Goal: Task Accomplishment & Management: Use online tool/utility

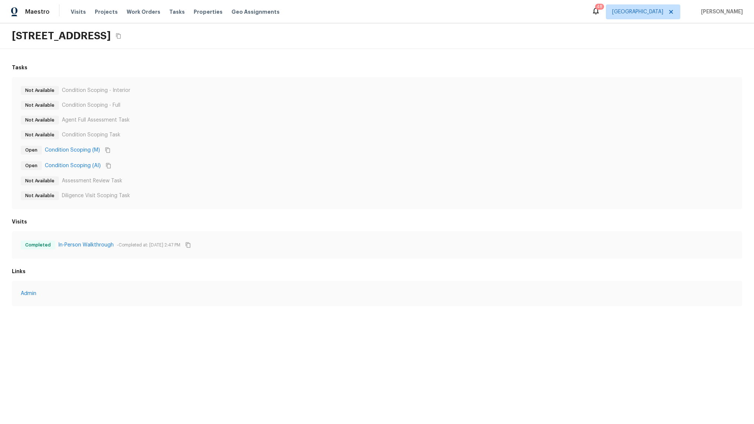
click at [182, 156] on div "Not Available Condition Scoping - Interior Not Available Condition Scoping - Fu…" at bounding box center [377, 143] width 712 height 114
click at [83, 166] on link "Condition Scoping (AI)" at bounding box center [73, 165] width 56 height 7
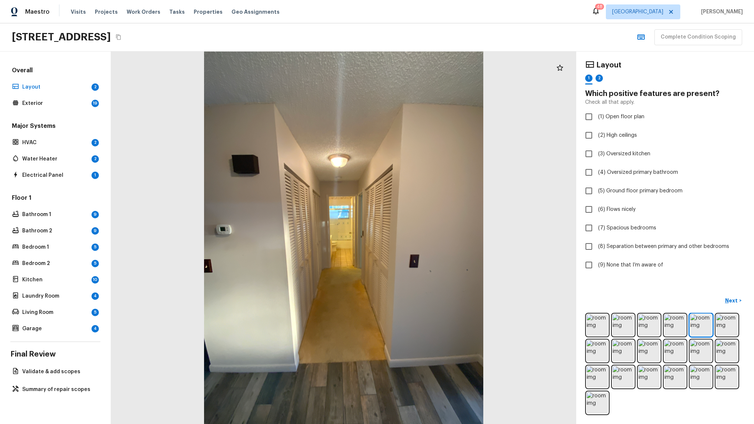
click at [181, 252] on div at bounding box center [343, 237] width 465 height 372
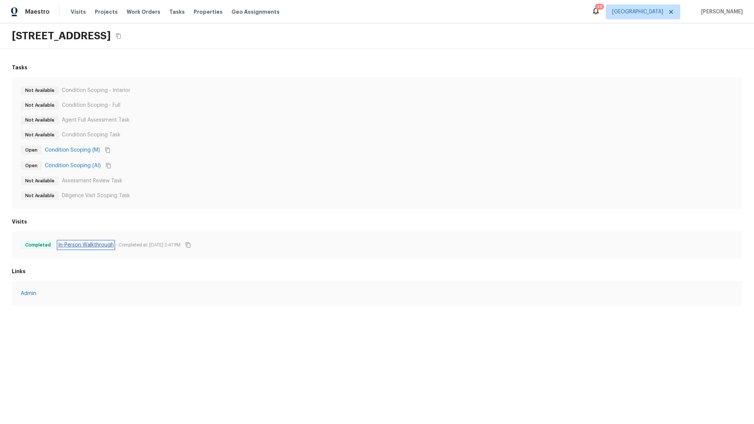
click at [81, 244] on link "In-Person Walkthrough" at bounding box center [86, 244] width 56 height 7
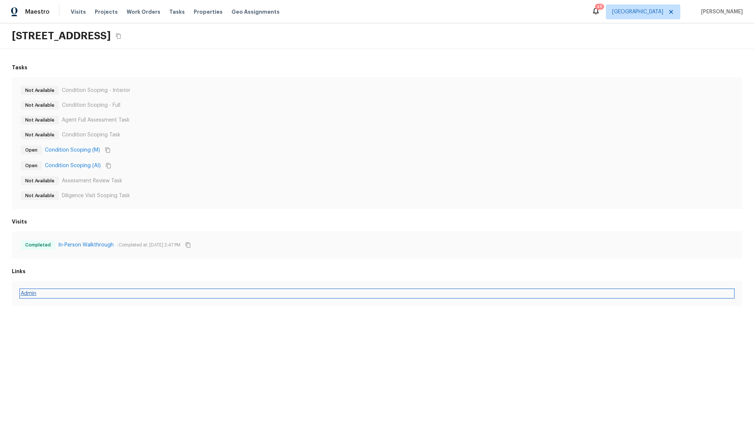
click at [28, 293] on link "Admin" at bounding box center [377, 293] width 712 height 7
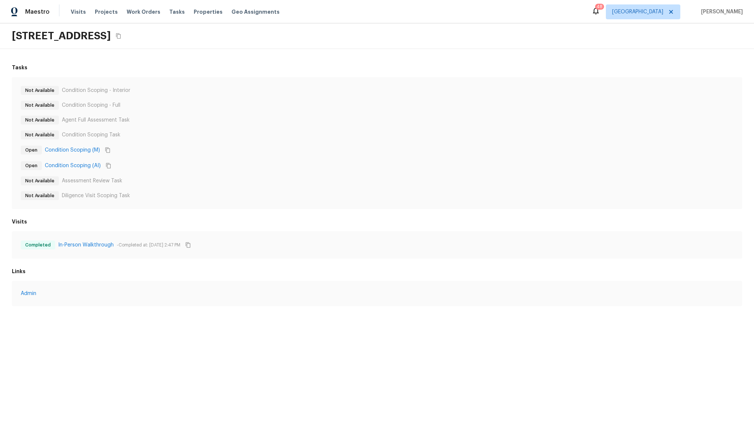
click at [187, 298] on div "Admin" at bounding box center [377, 293] width 730 height 25
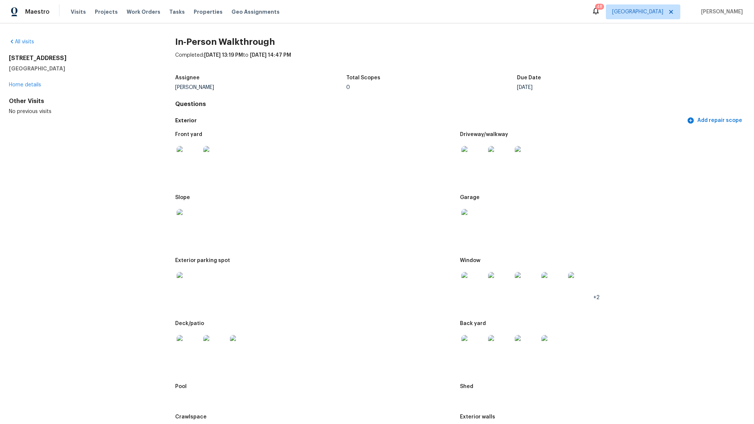
click at [180, 152] on img at bounding box center [189, 158] width 24 height 24
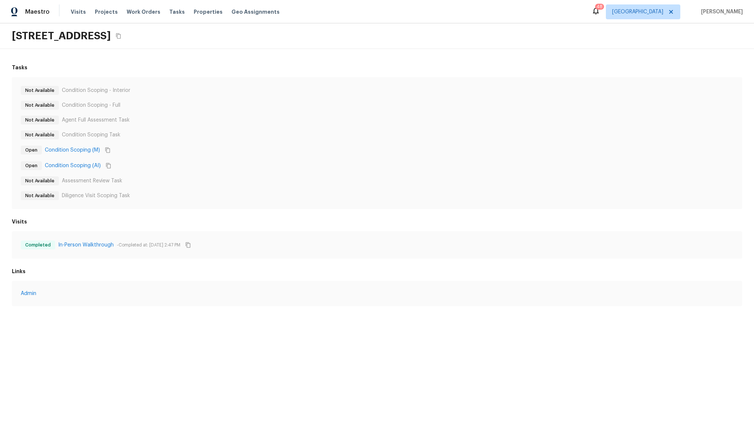
click at [187, 298] on div "Admin" at bounding box center [377, 293] width 730 height 25
click at [213, 206] on div "Not Available Condition Scoping - Interior Not Available Condition Scoping - Fu…" at bounding box center [377, 143] width 730 height 132
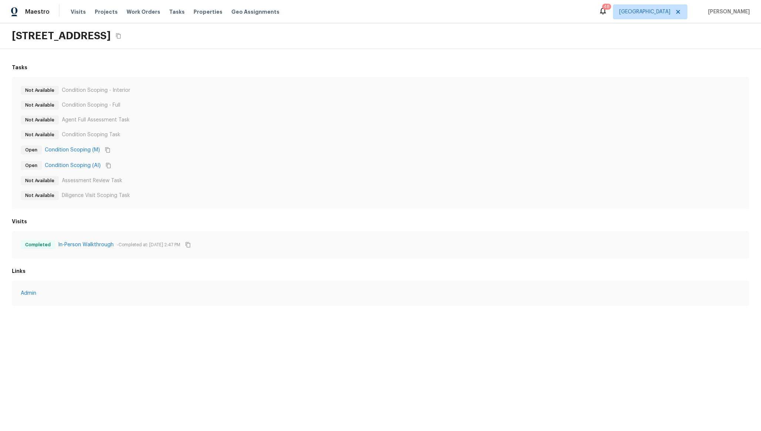
click at [397, 98] on div "Not Available Condition Scoping - Interior Not Available Condition Scoping - Fu…" at bounding box center [381, 143] width 720 height 114
click at [398, 181] on div "Not Available Assessment Review Task" at bounding box center [381, 179] width 720 height 9
click at [458, 227] on div "Visits In Progress In-Person Walkthrough - Not completed" at bounding box center [381, 236] width 738 height 41
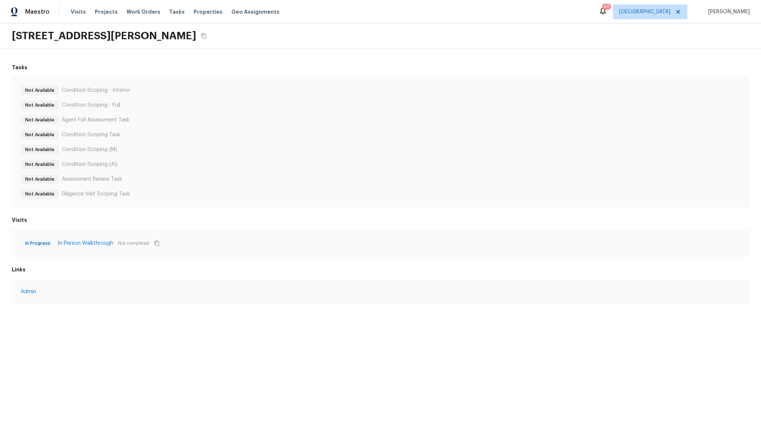
click at [453, 227] on div "Visits In Progress In-Person Walkthrough - Not completed" at bounding box center [381, 236] width 738 height 41
click at [254, 234] on div "In Progress In-Person Walkthrough - Not completed" at bounding box center [381, 243] width 738 height 27
click at [552, 91] on div "Not Available Condition Scoping - Interior" at bounding box center [381, 90] width 720 height 9
click at [322, 217] on h6 "Visits" at bounding box center [381, 219] width 738 height 7
click at [605, 39] on div "31436 Triborough Dr, Wesley Chapel, FL 33545" at bounding box center [380, 36] width 761 height 26
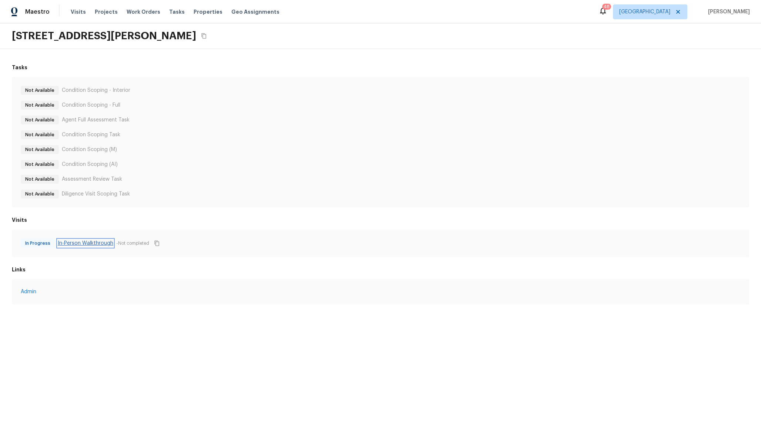
click at [97, 245] on link "In-Person Walkthrough" at bounding box center [86, 243] width 56 height 7
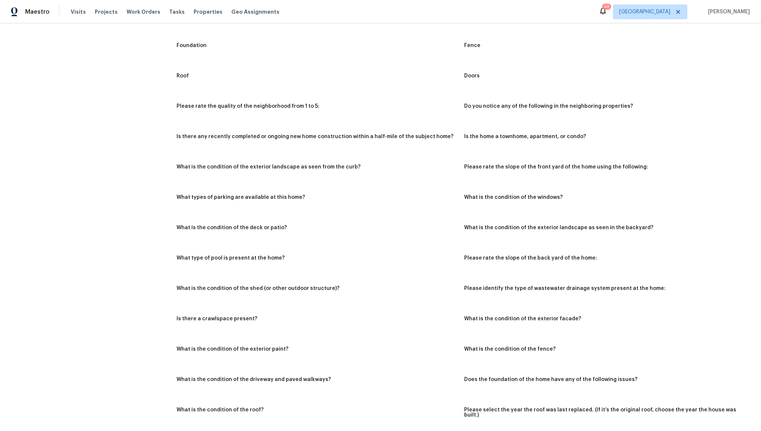
scroll to position [390, 0]
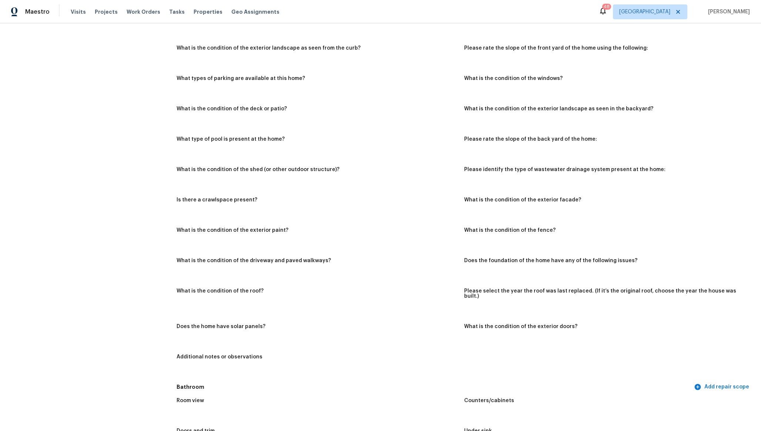
click at [396, 141] on div "What type of pool is present at the home?" at bounding box center [318, 142] width 282 height 10
